Goal: Task Accomplishment & Management: Complete application form

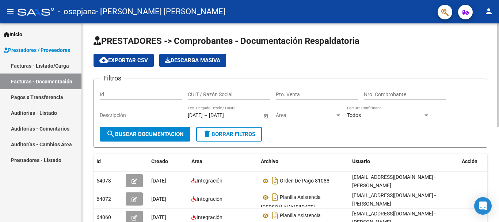
scroll to position [37, 0]
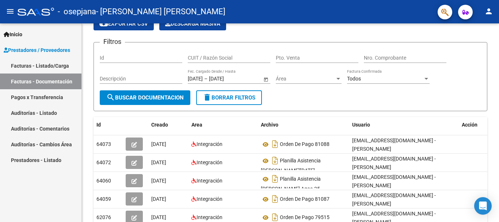
click at [22, 36] on span "Inicio" at bounding box center [13, 34] width 19 height 8
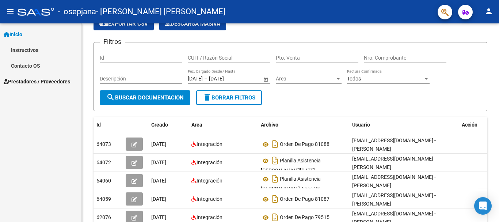
click at [22, 37] on span "Inicio" at bounding box center [13, 34] width 19 height 8
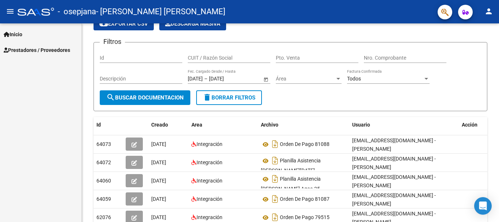
click at [24, 52] on span "Prestadores / Proveedores" at bounding box center [37, 50] width 67 height 8
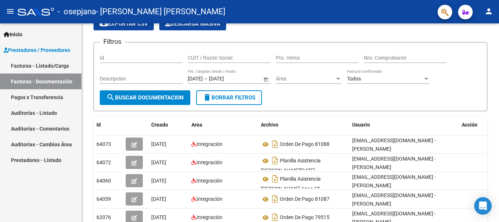
click at [32, 65] on link "Facturas - Listado/Carga" at bounding box center [40, 66] width 81 height 16
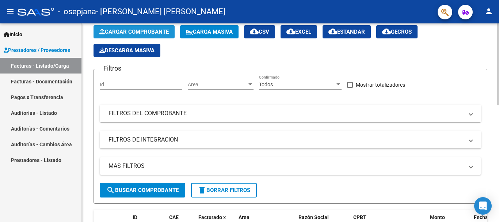
click at [131, 31] on span "Cargar Comprobante" at bounding box center [133, 32] width 69 height 7
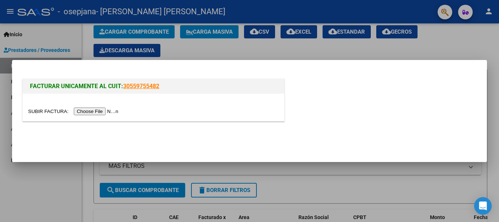
click at [99, 109] on input "file" at bounding box center [74, 111] width 92 height 8
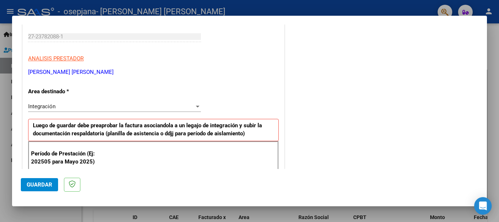
scroll to position [183, 0]
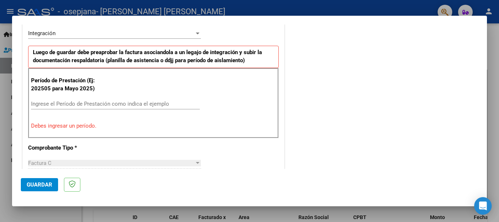
click at [61, 106] on input "Ingrese el Período de Prestación como indica el ejemplo" at bounding box center [115, 103] width 169 height 7
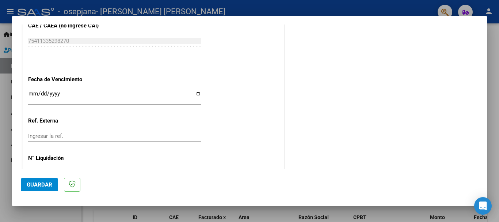
scroll to position [499, 0]
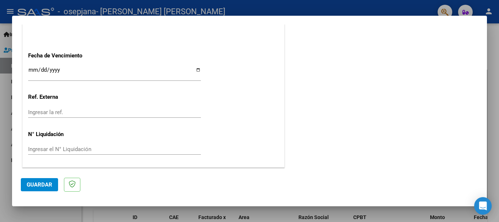
type input "202509"
click at [42, 182] on span "Guardar" at bounding box center [40, 184] width 26 height 7
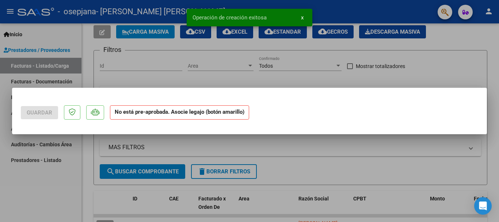
scroll to position [0, 0]
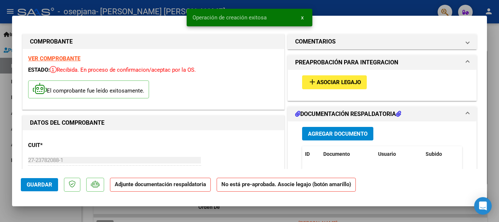
click at [312, 80] on mat-icon "add" at bounding box center [312, 81] width 9 height 9
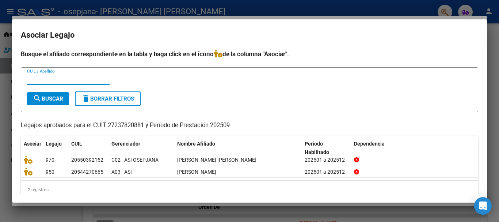
scroll to position [11, 0]
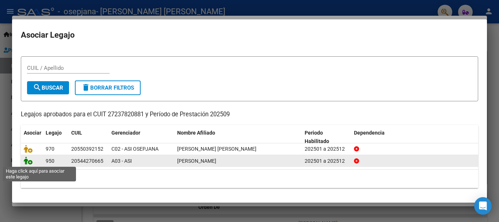
click at [31, 160] on icon at bounding box center [28, 160] width 9 height 8
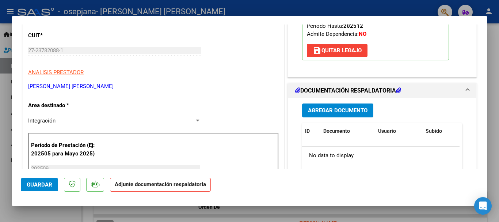
scroll to position [146, 0]
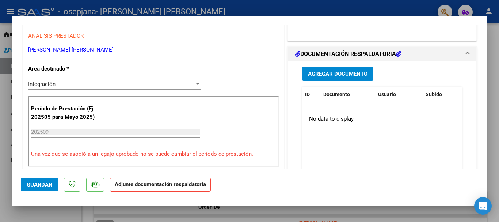
click at [329, 75] on span "Agregar Documento" at bounding box center [338, 74] width 60 height 7
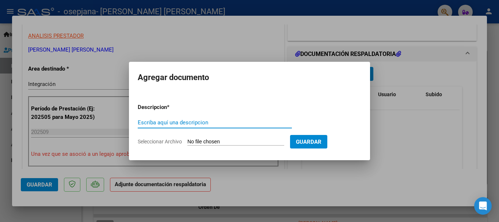
click at [197, 142] on input "Seleccionar Archivo" at bounding box center [235, 141] width 97 height 7
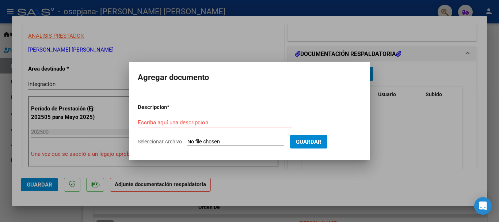
type input "C:\fakepath\Planilla Asist [PERSON_NAME] [DATE].pdf"
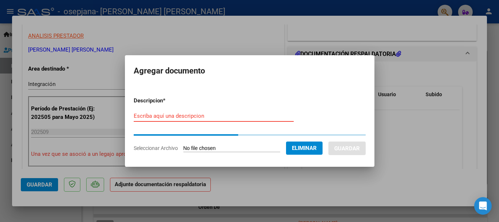
click at [172, 116] on input "Escriba aquí una descripcion" at bounding box center [214, 116] width 160 height 7
click at [174, 117] on input "Escriba aquí una descripcion" at bounding box center [214, 116] width 160 height 7
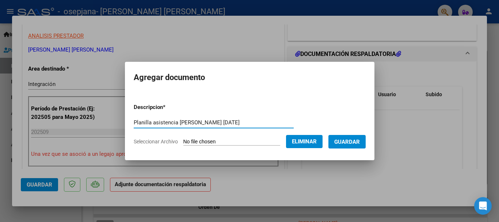
type input "Planilla asistencia [PERSON_NAME] [DATE]"
click at [357, 145] on button "Guardar" at bounding box center [347, 142] width 37 height 14
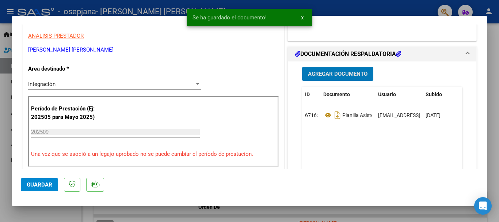
click at [341, 75] on span "Agregar Documento" at bounding box center [338, 74] width 60 height 7
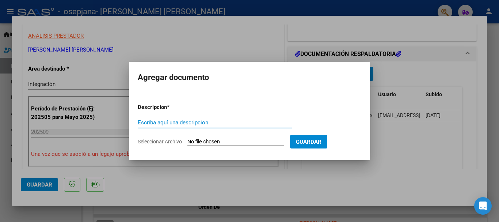
click at [209, 143] on input "Seleccionar Archivo" at bounding box center [235, 141] width 97 height 7
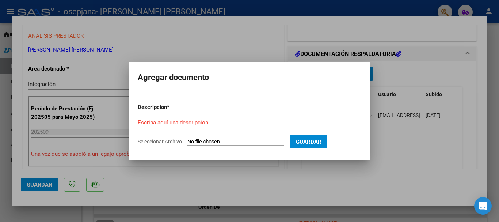
type input "C:\fakepath\Orden de Pago 82361.pdf"
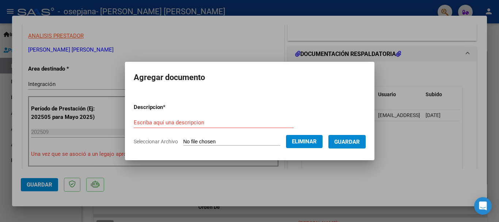
click at [134, 120] on input "Escriba aquí una descripcion" at bounding box center [214, 122] width 160 height 7
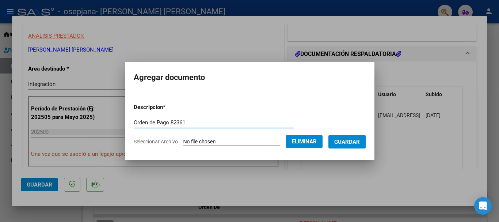
type input "Orden de Pago 82361"
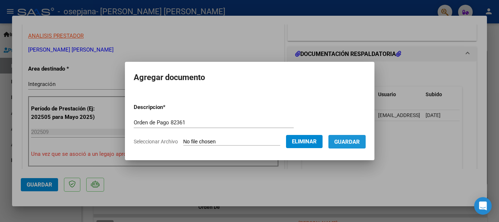
click at [346, 143] on span "Guardar" at bounding box center [347, 141] width 26 height 7
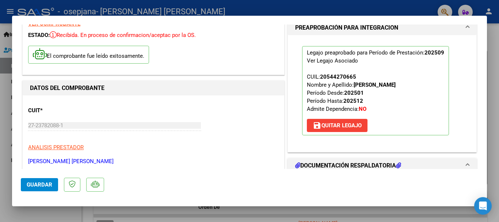
scroll to position [0, 0]
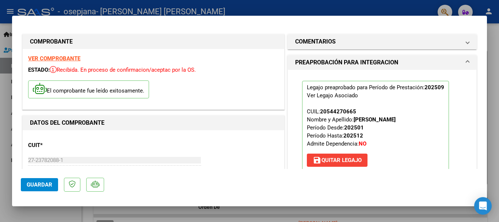
click at [69, 60] on strong "VER COMPROBANTE" at bounding box center [54, 58] width 52 height 7
click at [25, 190] on button "Guardar" at bounding box center [39, 184] width 37 height 13
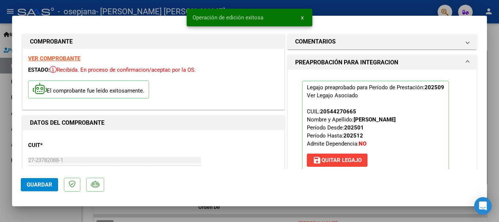
click at [42, 213] on div at bounding box center [249, 111] width 499 height 222
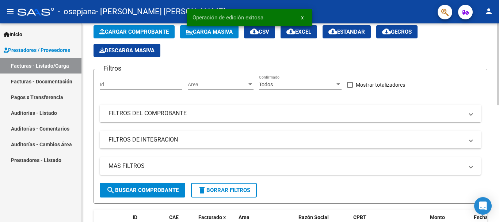
scroll to position [183, 0]
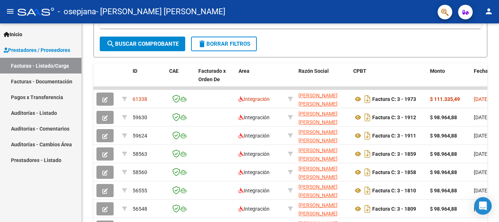
click at [49, 63] on link "Facturas - Listado/Carga" at bounding box center [40, 66] width 81 height 16
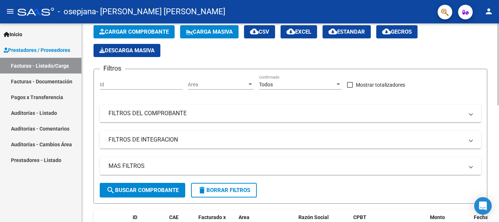
scroll to position [0, 0]
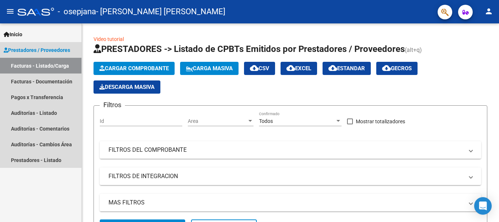
click at [39, 66] on link "Facturas - Listado/Carga" at bounding box center [40, 66] width 81 height 16
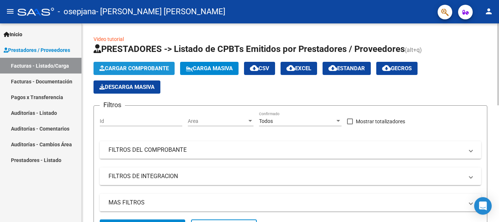
click at [133, 66] on span "Cargar Comprobante" at bounding box center [133, 68] width 69 height 7
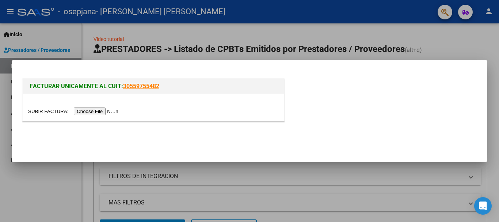
click at [102, 112] on input "file" at bounding box center [74, 111] width 92 height 8
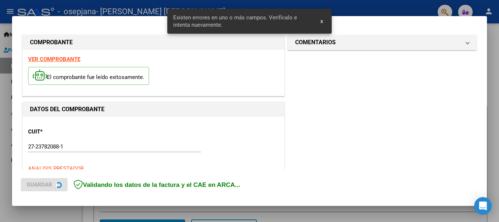
scroll to position [182, 0]
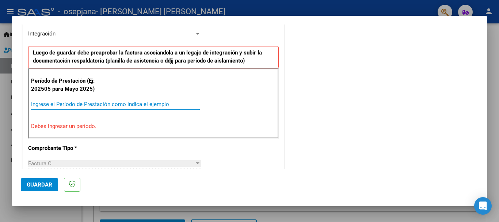
click at [52, 104] on input "Ingrese el Período de Prestación como indica el ejemplo" at bounding box center [115, 104] width 169 height 7
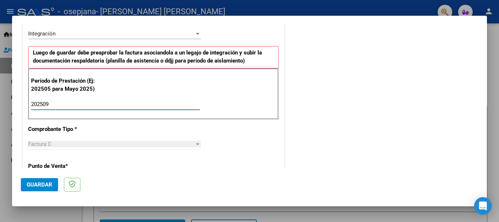
type input "202509"
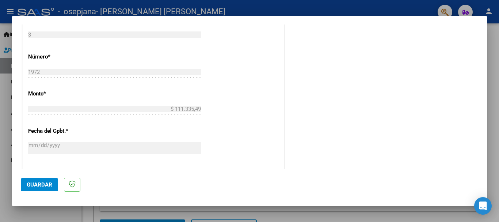
scroll to position [365, 0]
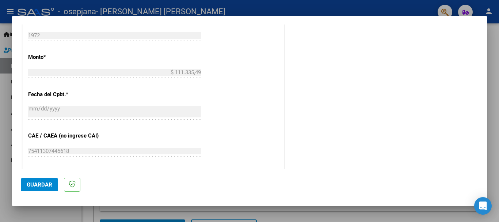
click at [35, 186] on span "Guardar" at bounding box center [40, 184] width 26 height 7
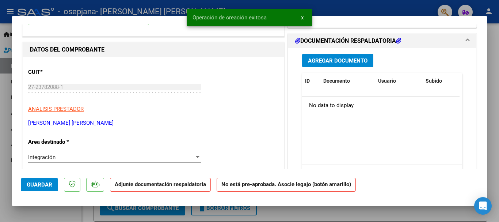
scroll to position [0, 0]
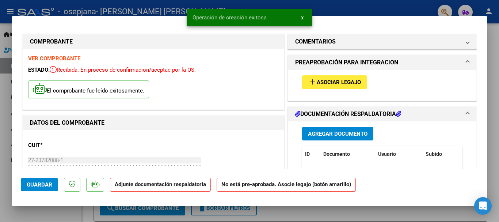
click at [334, 81] on span "Asociar Legajo" at bounding box center [339, 82] width 44 height 7
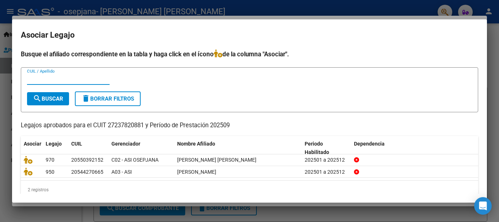
scroll to position [11, 0]
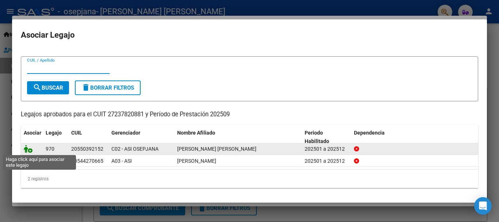
click at [31, 150] on icon at bounding box center [28, 149] width 9 height 8
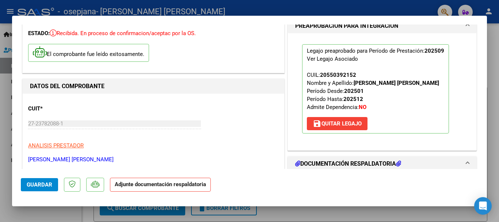
scroll to position [110, 0]
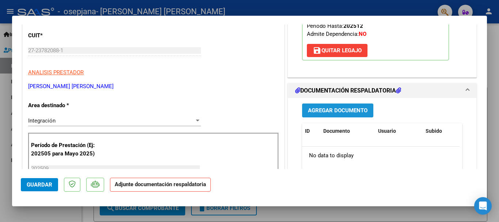
click at [324, 109] on span "Agregar Documento" at bounding box center [338, 110] width 60 height 7
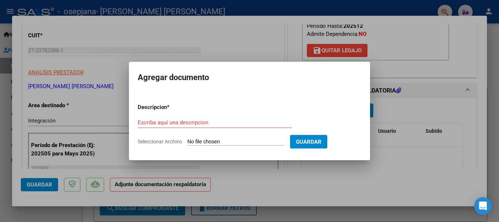
click at [201, 140] on input "Seleccionar Archivo" at bounding box center [235, 141] width 97 height 7
type input "C:\fakepath\Asistencia [PERSON_NAME] C [DATE].pdf"
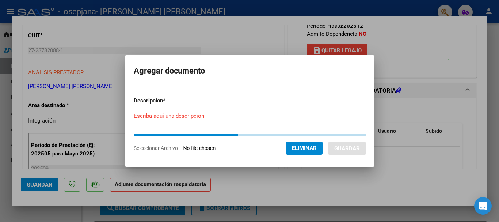
click at [172, 115] on input "Escriba aquí una descripcion" at bounding box center [214, 116] width 160 height 7
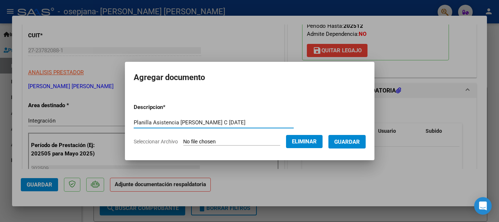
type input "Planilla Asistencia [PERSON_NAME] C [DATE]"
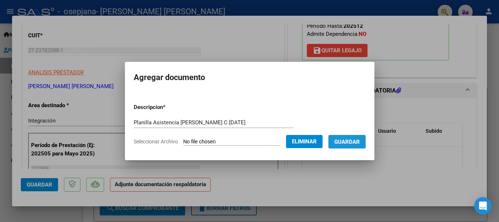
click at [356, 143] on span "Guardar" at bounding box center [347, 141] width 26 height 7
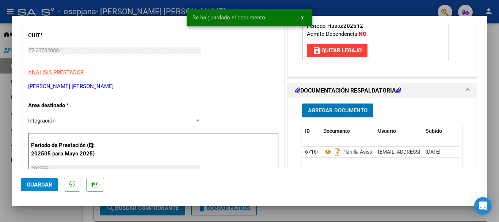
click at [331, 113] on span "Agregar Documento" at bounding box center [338, 110] width 60 height 7
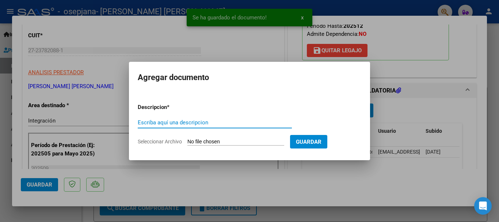
click at [207, 141] on input "Seleccionar Archivo" at bounding box center [235, 141] width 97 height 7
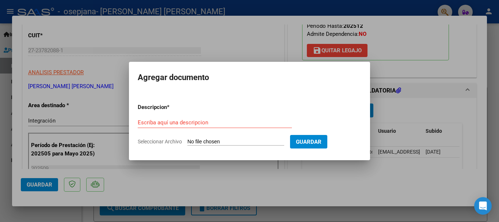
type input "C:\fakepath\Orden de pago 82359.pdf"
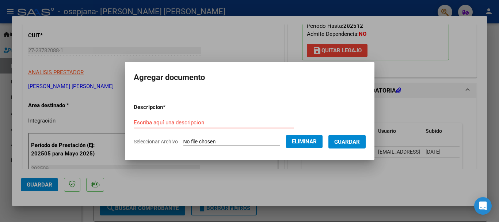
click at [154, 120] on input "Escriba aquí una descripcion" at bounding box center [214, 122] width 160 height 7
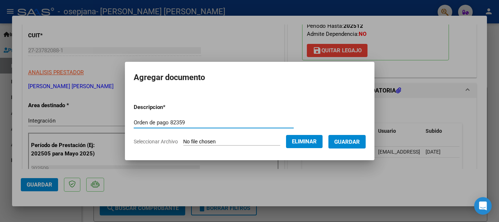
type input "Orden de pago 82359"
click at [355, 133] on form "Descripcion * Orden de pago 82359 Escriba aquí una descripcion Seleccionar Arch…" at bounding box center [250, 124] width 232 height 53
click at [355, 143] on button "Guardar" at bounding box center [347, 142] width 37 height 14
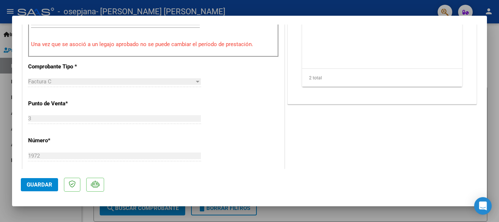
scroll to position [402, 0]
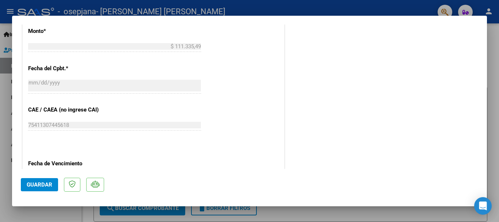
click at [52, 182] on span "Guardar" at bounding box center [40, 184] width 26 height 7
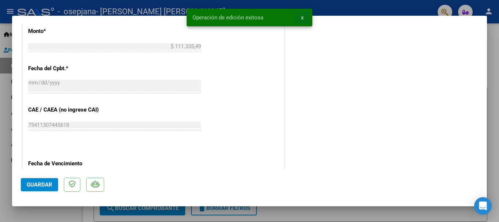
click at [303, 17] on span "x" at bounding box center [302, 17] width 3 height 7
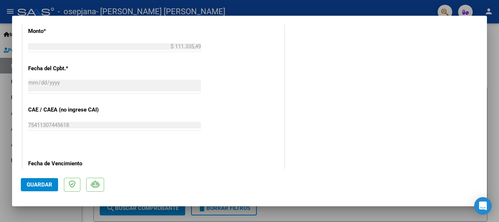
click at [56, 214] on div at bounding box center [249, 111] width 499 height 222
type input "$ 0,00"
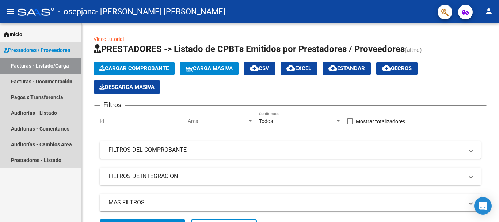
click at [45, 65] on link "Facturas - Listado/Carga" at bounding box center [40, 66] width 81 height 16
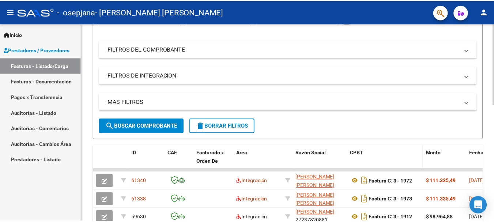
scroll to position [0, 0]
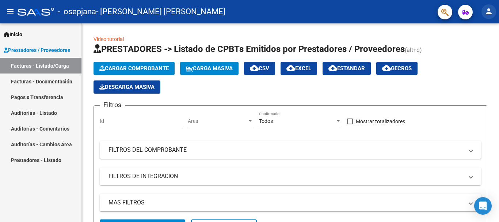
click at [490, 14] on mat-icon "person" at bounding box center [489, 11] width 9 height 9
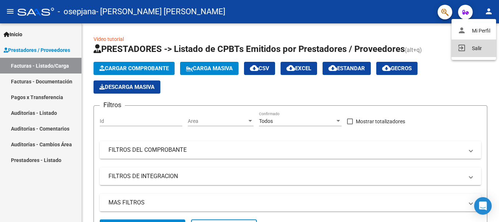
click at [474, 52] on button "exit_to_app Salir" at bounding box center [474, 48] width 45 height 18
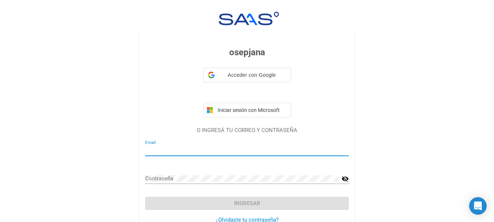
type input "[EMAIL_ADDRESS][DOMAIN_NAME]"
